Goal: Information Seeking & Learning: Learn about a topic

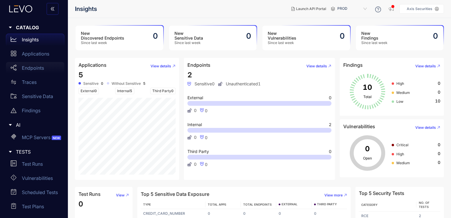
click at [36, 70] on p "Endpoints" at bounding box center [33, 67] width 22 height 5
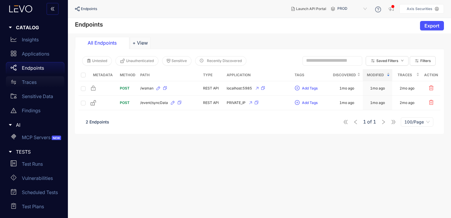
click at [36, 82] on p "Traces" at bounding box center [29, 81] width 15 height 5
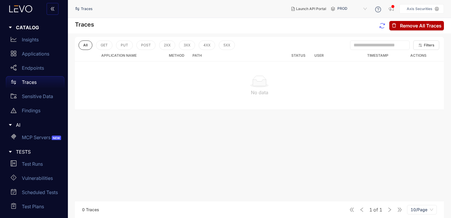
click at [355, 7] on span "PROD" at bounding box center [352, 8] width 31 height 9
click at [347, 19] on div "Prod" at bounding box center [355, 18] width 31 height 6
click at [45, 55] on p "Applications" at bounding box center [35, 53] width 27 height 5
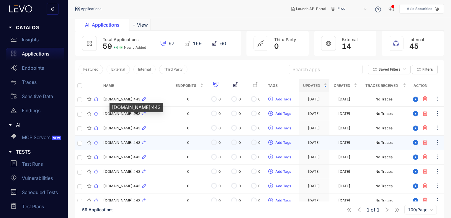
scroll to position [29, 0]
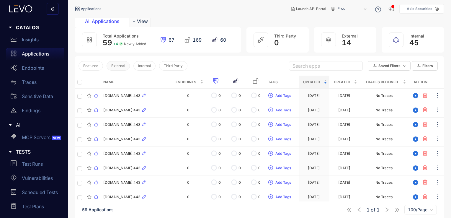
click at [121, 66] on span "External" at bounding box center [118, 66] width 14 height 4
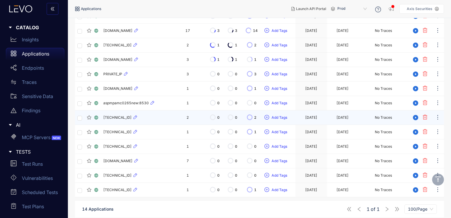
scroll to position [125, 0]
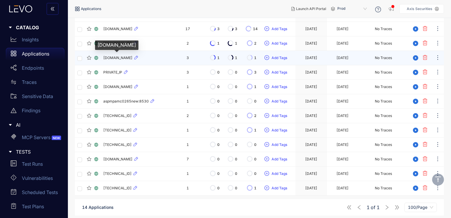
click at [123, 58] on span "[DOMAIN_NAME]" at bounding box center [117, 58] width 29 height 4
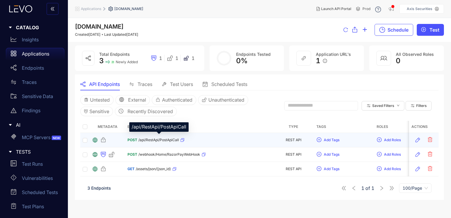
click at [156, 140] on span "/api/RestApi/PostApiCall" at bounding box center [158, 140] width 40 height 4
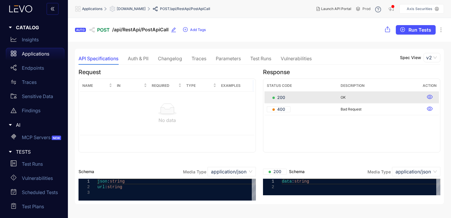
click at [142, 59] on div "Auth & PII" at bounding box center [138, 58] width 21 height 5
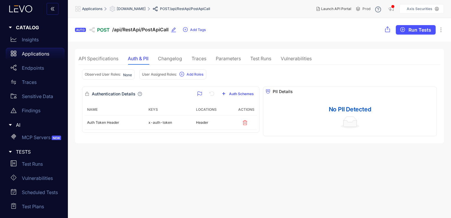
click at [177, 57] on div "Changelog" at bounding box center [170, 58] width 24 height 5
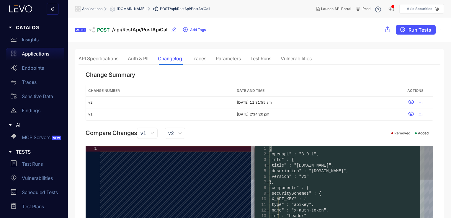
type textarea "**********"
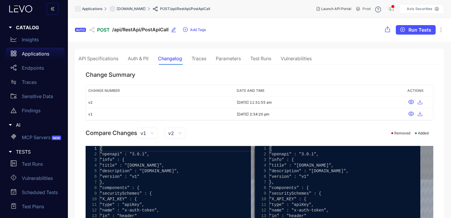
click at [204, 58] on div "Traces" at bounding box center [198, 58] width 15 height 5
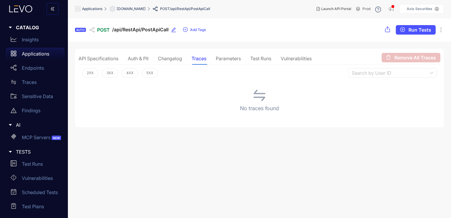
click at [229, 60] on div "Parameters" at bounding box center [228, 58] width 25 height 5
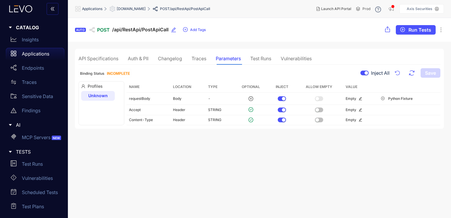
click at [194, 59] on div "Traces" at bounding box center [198, 58] width 15 height 5
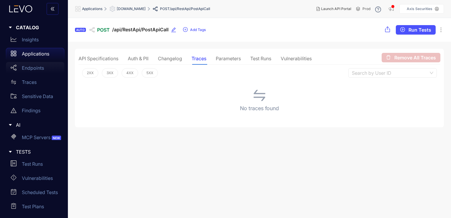
click at [34, 67] on p "Endpoints" at bounding box center [33, 67] width 22 height 5
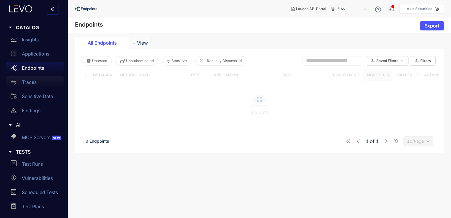
click at [33, 78] on div "Traces" at bounding box center [35, 82] width 58 height 12
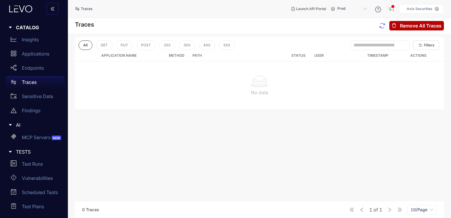
click at [27, 78] on div "Traces" at bounding box center [35, 82] width 58 height 12
click at [39, 53] on p "Applications" at bounding box center [35, 53] width 27 height 5
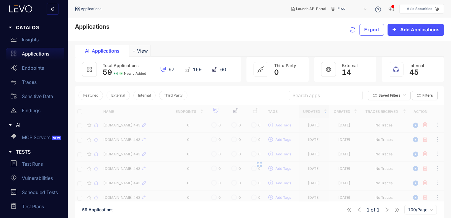
click at [39, 53] on p "Applications" at bounding box center [35, 53] width 27 height 5
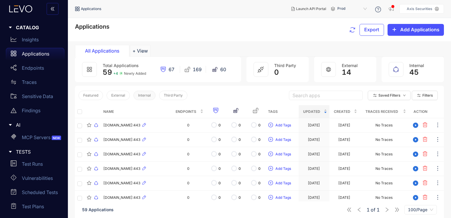
click at [143, 93] on span "Internal" at bounding box center [144, 95] width 13 height 4
click at [121, 94] on span "External" at bounding box center [118, 95] width 14 height 4
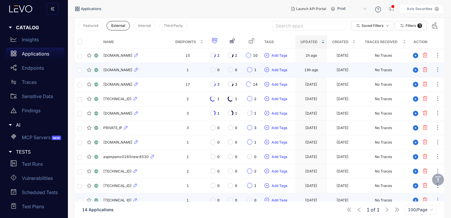
scroll to position [66, 0]
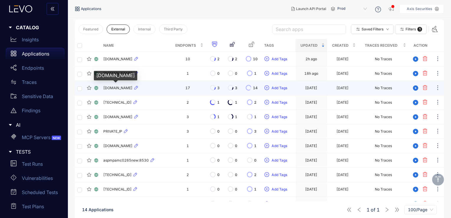
click at [130, 89] on span "[DOMAIN_NAME]" at bounding box center [117, 88] width 29 height 4
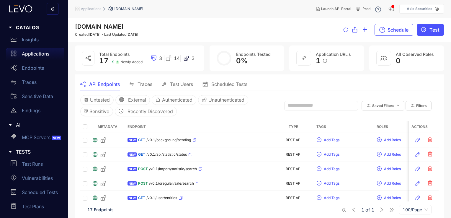
scroll to position [29, 0]
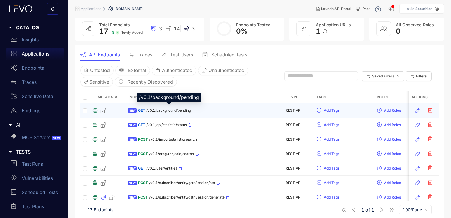
click at [167, 109] on span "/v0.1/background/pending" at bounding box center [168, 110] width 45 height 4
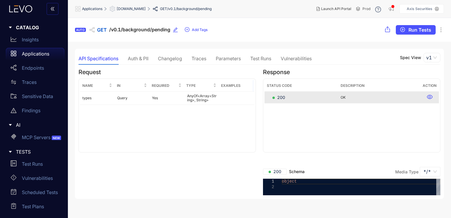
click at [179, 60] on div "Changelog" at bounding box center [170, 58] width 24 height 5
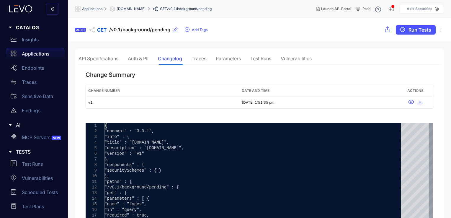
click at [135, 60] on div "Auth & PII" at bounding box center [138, 58] width 21 height 5
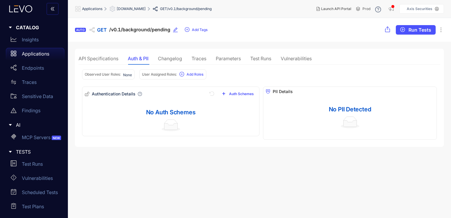
click at [202, 55] on div "Traces" at bounding box center [198, 58] width 15 height 12
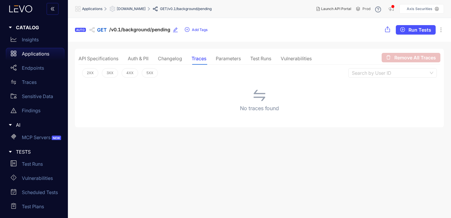
click at [155, 59] on div "API Specifications Auth & PII Changelog Traces Parameters Test Runs Vulnerabili…" at bounding box center [194, 58] width 233 height 12
click at [144, 60] on div "Auth & PII" at bounding box center [138, 58] width 21 height 5
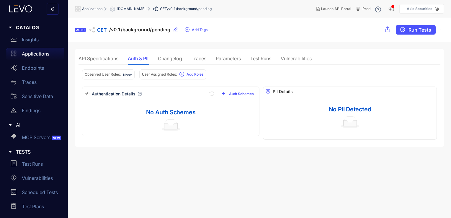
click at [34, 55] on p "Applications" at bounding box center [35, 53] width 27 height 5
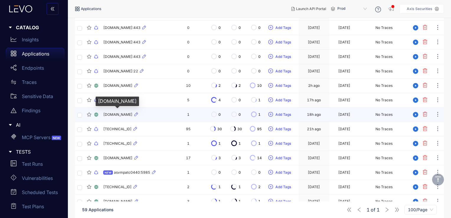
scroll to position [330, 0]
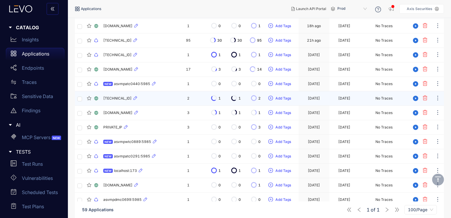
click at [131, 97] on span "[TECHNICAL_ID]" at bounding box center [117, 98] width 28 height 4
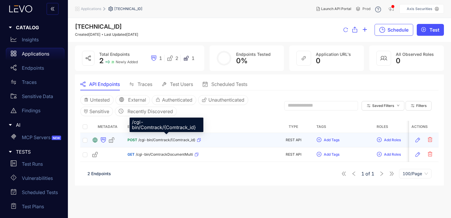
click at [162, 138] on span "/cgi-bin/Comtrack/{Comtrack_id}" at bounding box center [166, 140] width 57 height 4
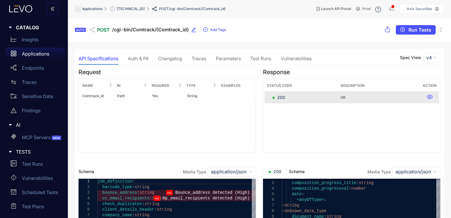
click at [140, 61] on div "Auth & PII" at bounding box center [138, 58] width 21 height 5
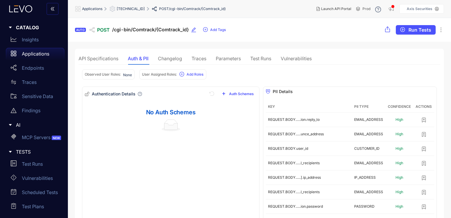
click at [168, 56] on div "Changelog" at bounding box center [170, 58] width 24 height 5
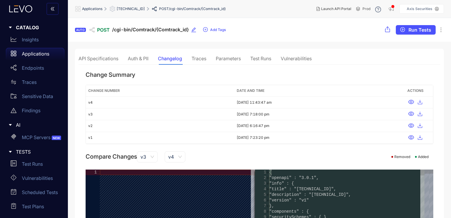
type textarea "**********"
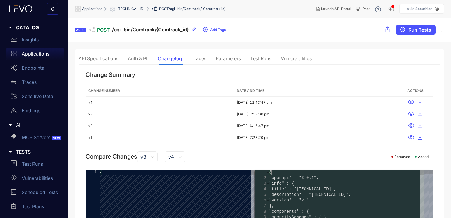
click at [146, 58] on div "Auth & PII" at bounding box center [138, 58] width 21 height 5
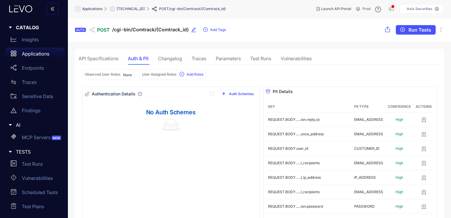
click at [109, 60] on div "API Specifications" at bounding box center [98, 58] width 40 height 5
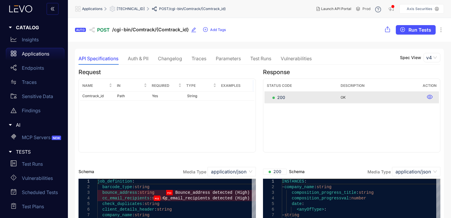
click at [174, 56] on div "Changelog" at bounding box center [170, 58] width 24 height 5
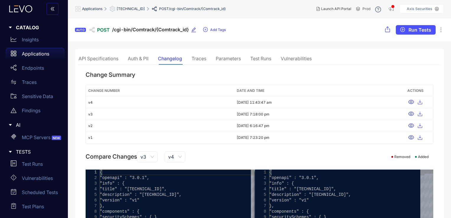
click at [199, 56] on div "Traces" at bounding box center [198, 58] width 15 height 5
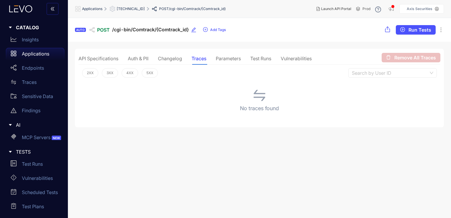
click at [173, 57] on div "Changelog" at bounding box center [170, 58] width 24 height 5
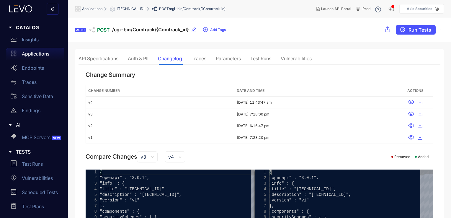
click at [206, 58] on div "Traces" at bounding box center [198, 58] width 15 height 5
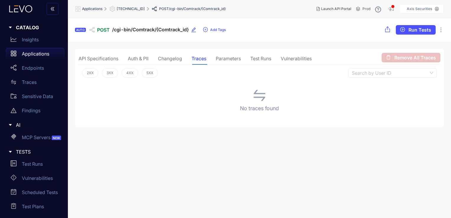
click at [222, 58] on div "Parameters" at bounding box center [228, 58] width 25 height 5
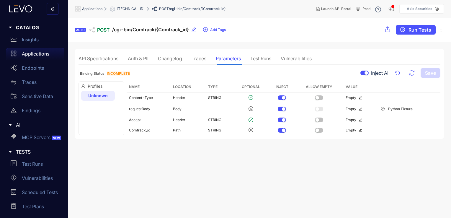
click at [260, 56] on div "Test Runs" at bounding box center [260, 58] width 21 height 5
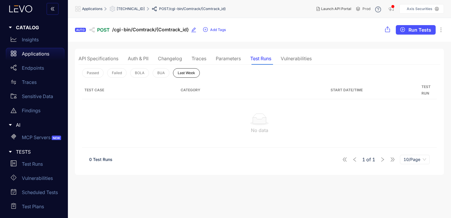
click at [293, 58] on div "Vulnerabilities" at bounding box center [296, 58] width 31 height 5
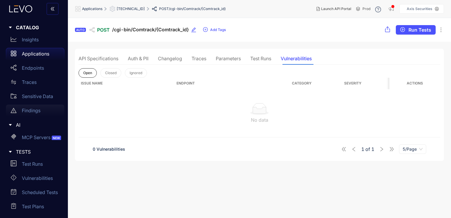
click at [39, 109] on p "Findings" at bounding box center [31, 110] width 19 height 5
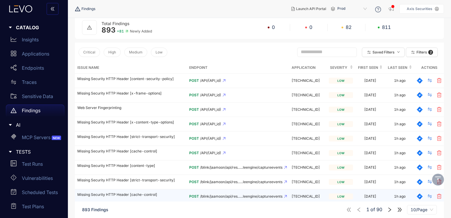
scroll to position [56, 0]
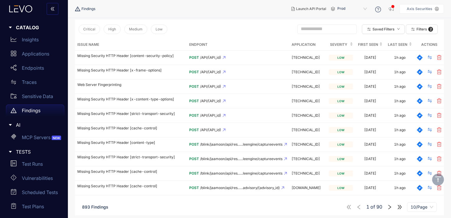
click at [98, 206] on span "893 Findings" at bounding box center [95, 206] width 26 height 5
click at [419, 204] on span "10/Page" at bounding box center [421, 206] width 23 height 9
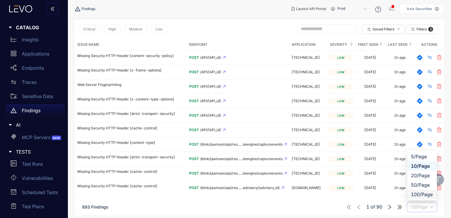
click at [417, 193] on div "100/Page" at bounding box center [422, 194] width 22 height 6
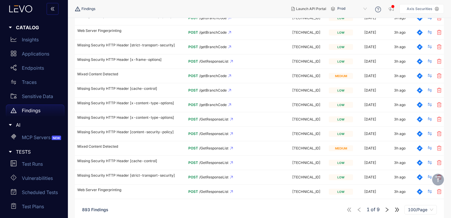
scroll to position [1352, 0]
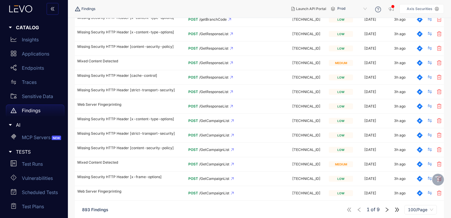
click at [388, 207] on icon "right" at bounding box center [386, 209] width 5 height 5
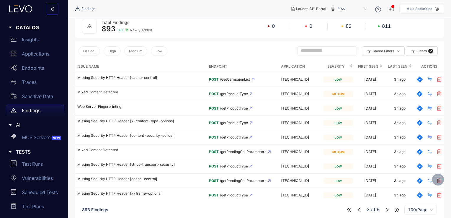
scroll to position [1352, 0]
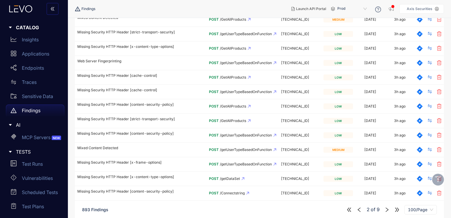
click at [387, 207] on icon "right" at bounding box center [386, 209] width 5 height 5
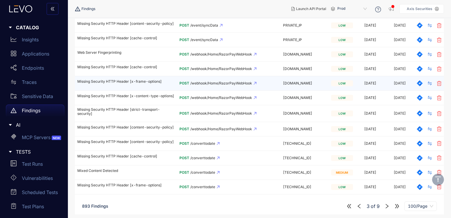
scroll to position [1416, 0]
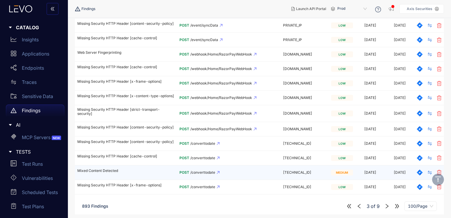
click at [104, 171] on p "Mixed Content Detected" at bounding box center [125, 170] width 97 height 4
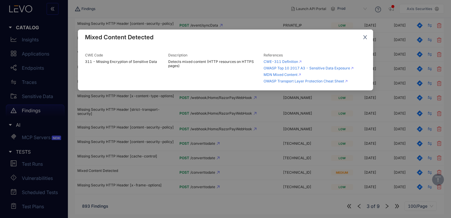
click at [366, 37] on icon "close" at bounding box center [364, 37] width 5 height 5
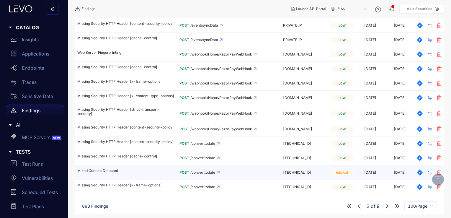
click at [378, 173] on div "[DATE]" at bounding box center [369, 172] width 25 height 4
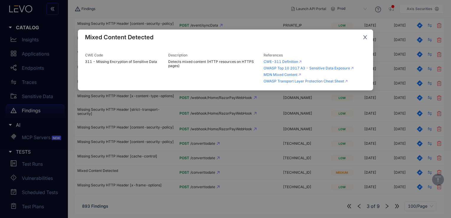
click at [366, 35] on icon "close" at bounding box center [364, 37] width 5 height 5
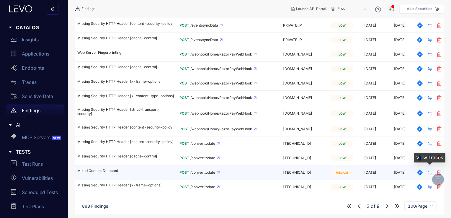
click at [428, 172] on icon "swap" at bounding box center [429, 172] width 5 height 5
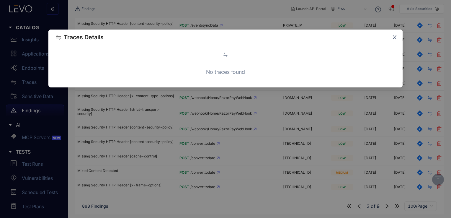
click at [391, 38] on span "Close" at bounding box center [394, 37] width 16 height 16
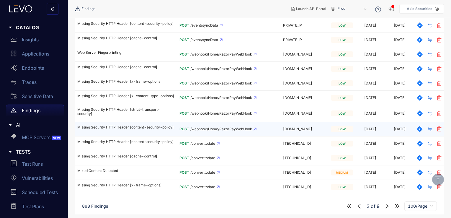
scroll to position [1328, 0]
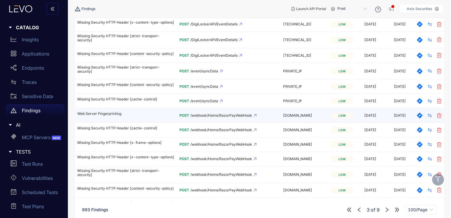
click at [300, 117] on span "[DOMAIN_NAME]" at bounding box center [297, 115] width 29 height 4
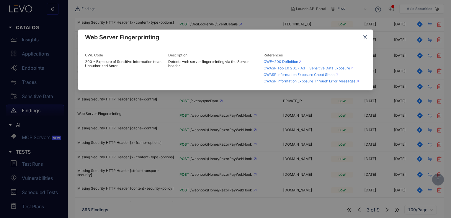
click at [364, 36] on icon "close" at bounding box center [364, 37] width 5 height 5
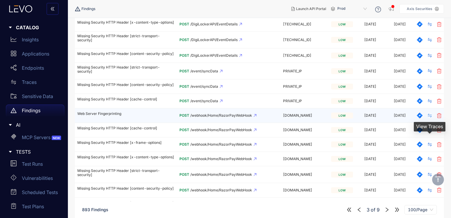
click at [429, 118] on icon "swap" at bounding box center [429, 115] width 5 height 5
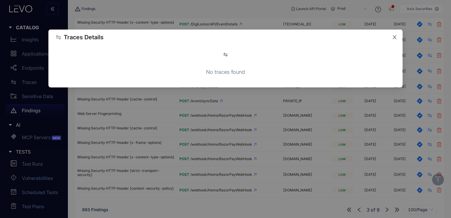
click at [393, 36] on icon "close" at bounding box center [395, 37] width 4 height 4
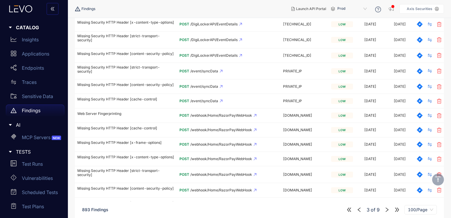
click at [32, 110] on p "Findings" at bounding box center [31, 110] width 19 height 5
click at [36, 100] on div "Sensitive Data" at bounding box center [35, 96] width 58 height 12
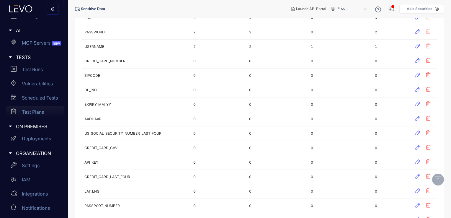
scroll to position [96, 0]
click at [39, 108] on p "Test Plans" at bounding box center [33, 110] width 22 height 5
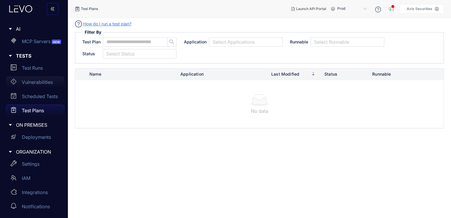
click at [41, 79] on p "Vulnerabilities" at bounding box center [37, 81] width 31 height 5
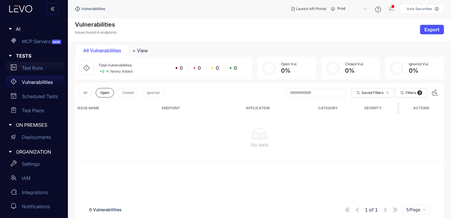
click at [40, 67] on p "Test Runs" at bounding box center [32, 67] width 21 height 5
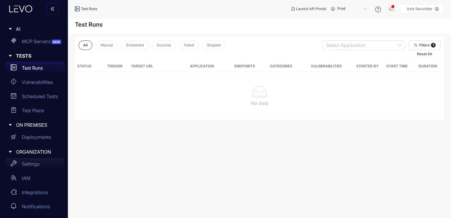
click at [41, 164] on div "Settings" at bounding box center [35, 164] width 58 height 12
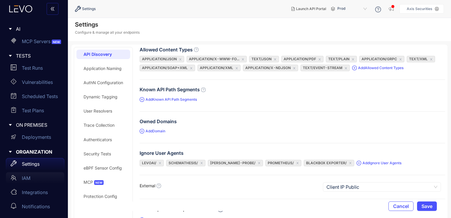
click at [35, 178] on div "IAM" at bounding box center [35, 178] width 58 height 12
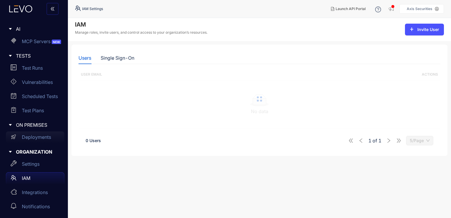
click at [42, 136] on p "Deployments" at bounding box center [36, 136] width 29 height 5
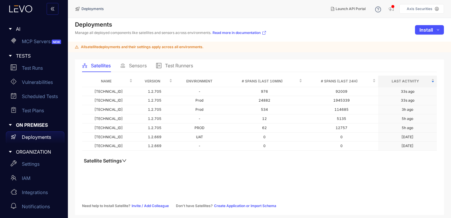
click at [140, 65] on span "Sensors" at bounding box center [138, 65] width 18 height 5
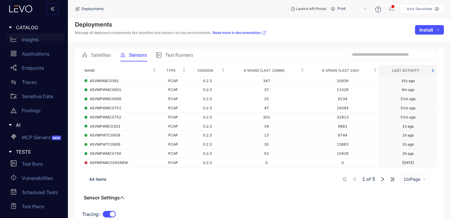
click at [41, 37] on div "Insights" at bounding box center [35, 40] width 58 height 12
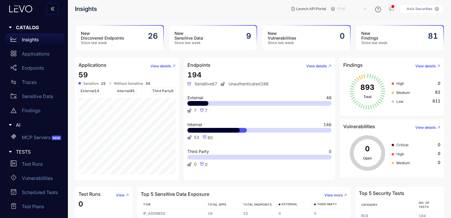
click at [360, 10] on span "Prod" at bounding box center [352, 8] width 31 height 9
click at [346, 42] on div "UAT" at bounding box center [355, 41] width 31 height 6
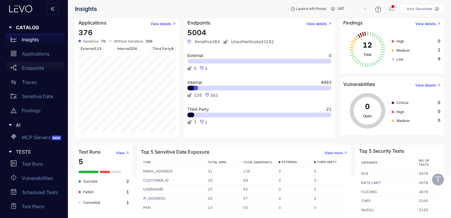
click at [44, 68] on div "Endpoints" at bounding box center [35, 68] width 58 height 12
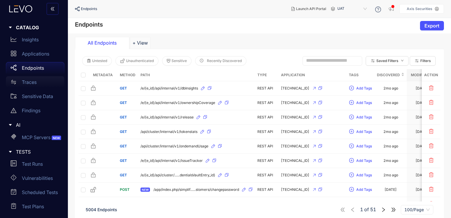
click at [40, 82] on div "Traces" at bounding box center [35, 82] width 58 height 12
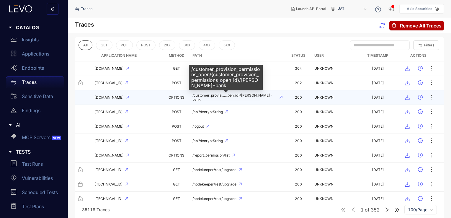
click at [205, 96] on span "/customer_provisi......pen_id}/[PERSON_NAME]-bank" at bounding box center [234, 97] width 85 height 8
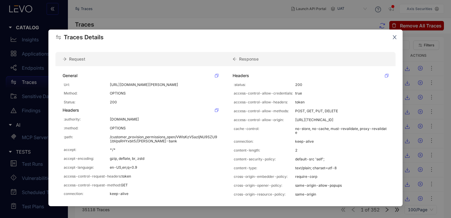
click at [394, 38] on icon "close" at bounding box center [395, 37] width 4 height 4
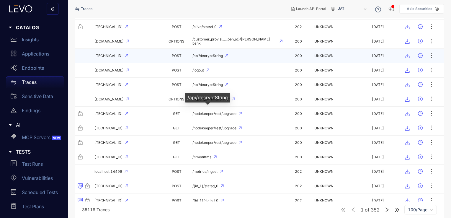
scroll to position [59, 0]
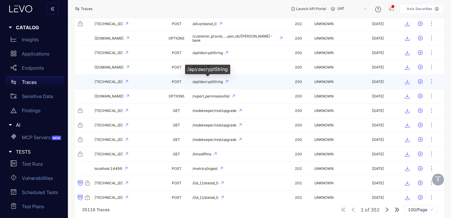
click at [199, 80] on span "/api/decryptString" at bounding box center [207, 82] width 30 height 4
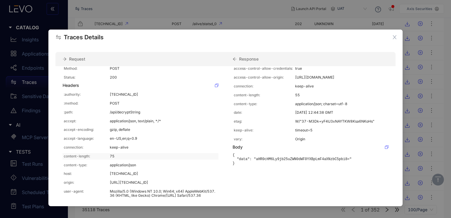
scroll to position [0, 0]
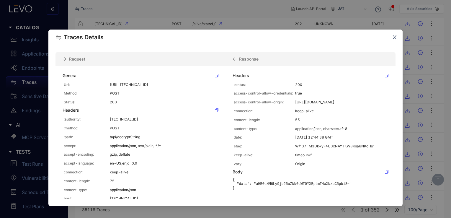
click at [394, 37] on icon "close" at bounding box center [395, 37] width 4 height 4
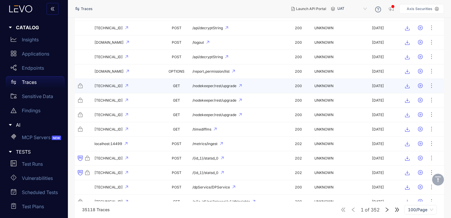
scroll to position [118, 0]
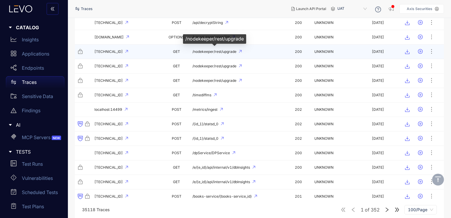
click at [217, 51] on span "/nodekeeper/rest/upgrade" at bounding box center [214, 52] width 44 height 4
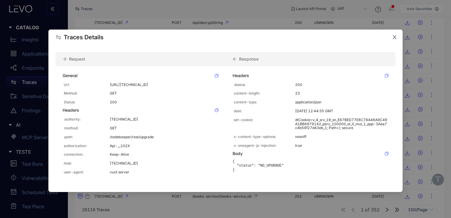
click at [394, 36] on icon "close" at bounding box center [394, 37] width 5 height 5
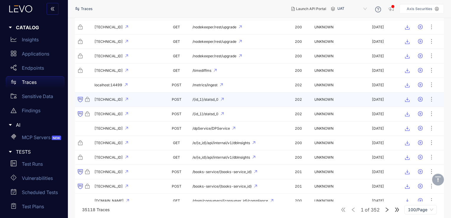
scroll to position [206, 0]
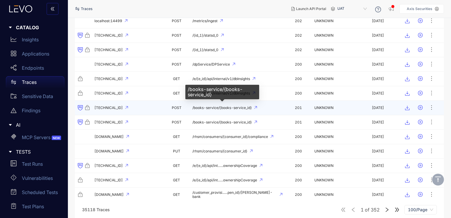
click at [215, 108] on span "/books-service/{books-service_id}" at bounding box center [221, 108] width 59 height 4
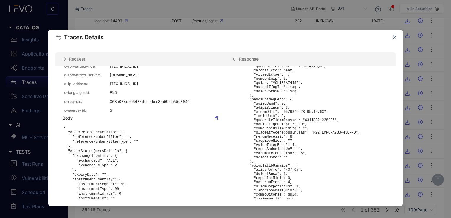
click at [394, 37] on icon "close" at bounding box center [395, 37] width 4 height 4
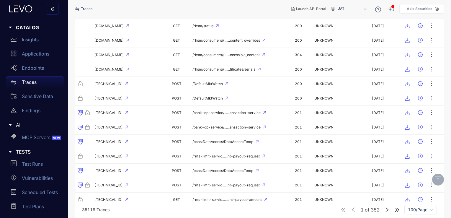
scroll to position [1150, 0]
